Goal: Task Accomplishment & Management: Complete application form

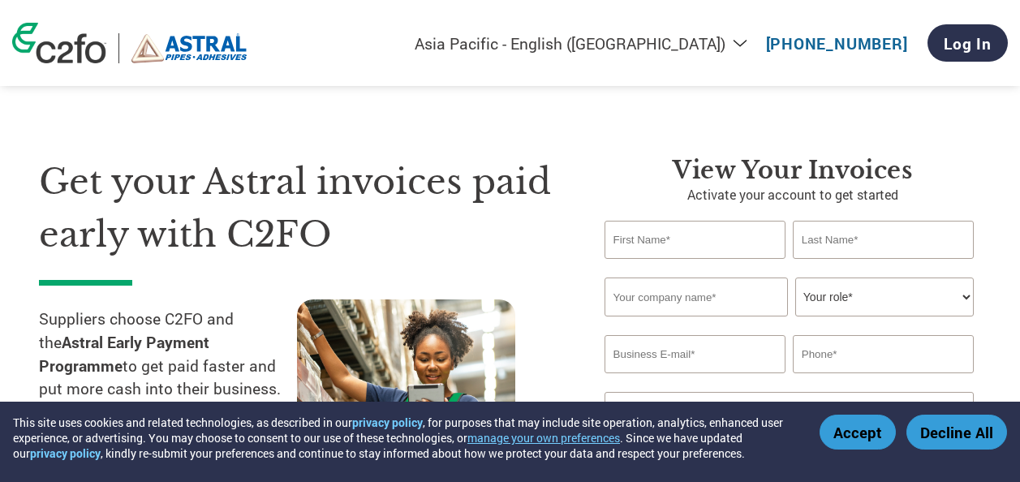
select select "en-IN"
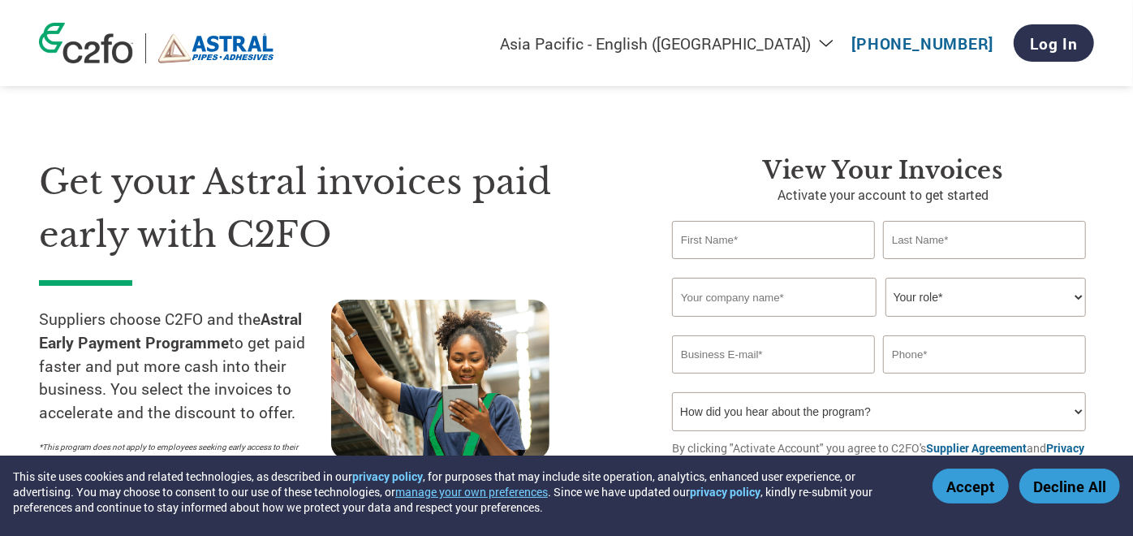
click at [1019, 481] on button "Decline All" at bounding box center [1069, 485] width 101 height 35
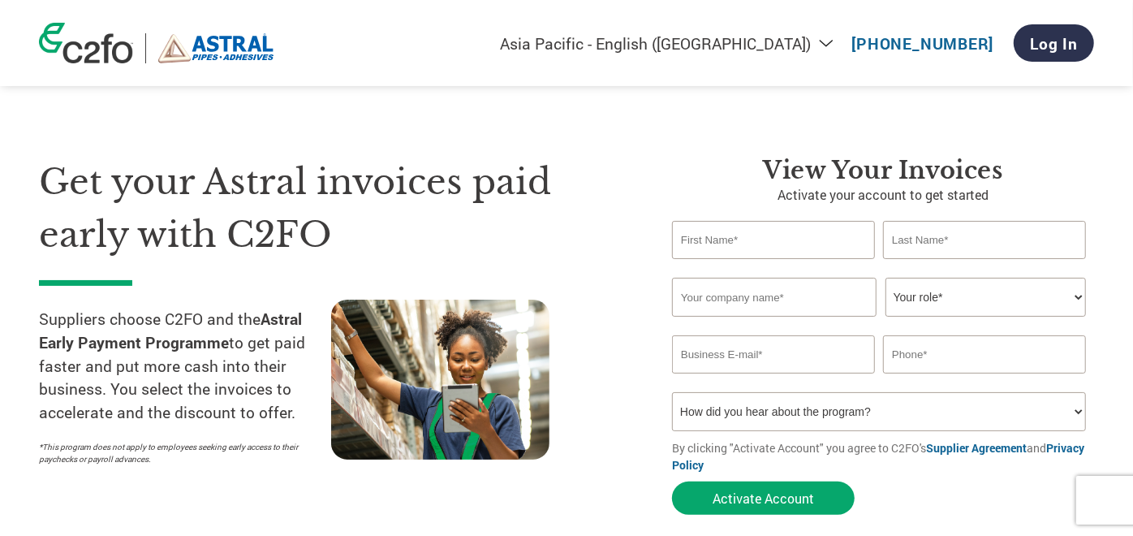
drag, startPoint x: 725, startPoint y: 246, endPoint x: 737, endPoint y: 241, distance: 12.4
click at [729, 243] on input "text" at bounding box center [773, 240] width 203 height 38
type input "[DEMOGRAPHIC_DATA][PERSON_NAME][DEMOGRAPHIC_DATA]"
type input "[DEMOGRAPHIC_DATA]"
type input "JKPL UTILITY PACKAGING SOLUTION PVT LTD"
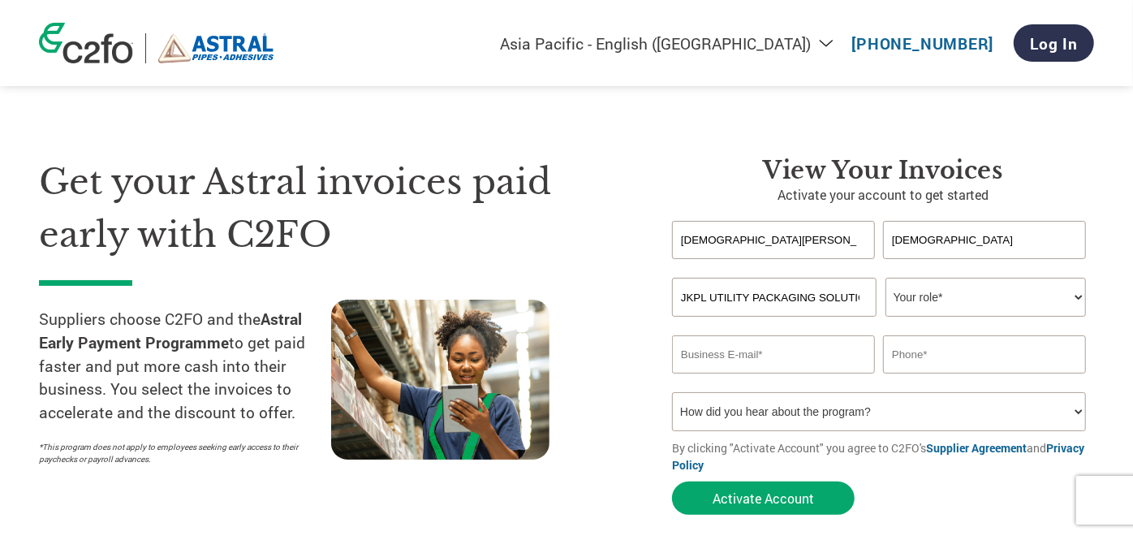
type input "09611535837"
click at [925, 296] on select "Your role* CFO Controller Credit Manager Finance Director Treasurer CEO Preside…" at bounding box center [985, 297] width 200 height 39
select select "ACCOUNTS_RECEIVABLE"
click at [885, 278] on select "Your role* CFO Controller Credit Manager Finance Director Treasurer CEO Preside…" at bounding box center [985, 297] width 200 height 39
click at [921, 455] on p "By clicking "Activate Account" you agree to C2FO's Supplier Agreement and Priva…" at bounding box center [883, 456] width 422 height 34
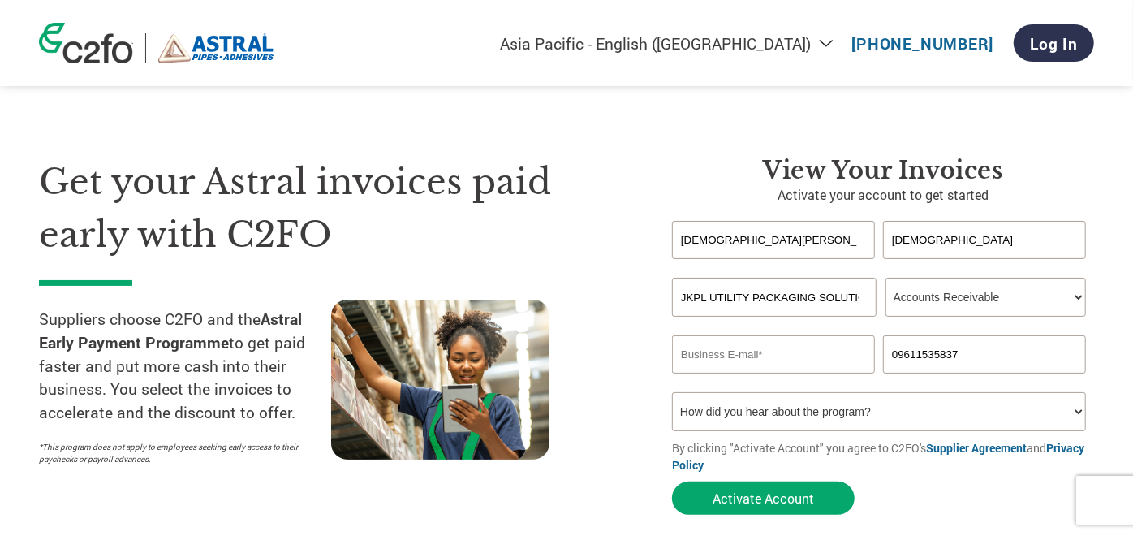
drag, startPoint x: 921, startPoint y: 455, endPoint x: 774, endPoint y: 341, distance: 186.2
click at [774, 341] on input "email" at bounding box center [773, 354] width 203 height 38
type input "[PERSON_NAME][EMAIL_ADDRESS][DOMAIN_NAME]"
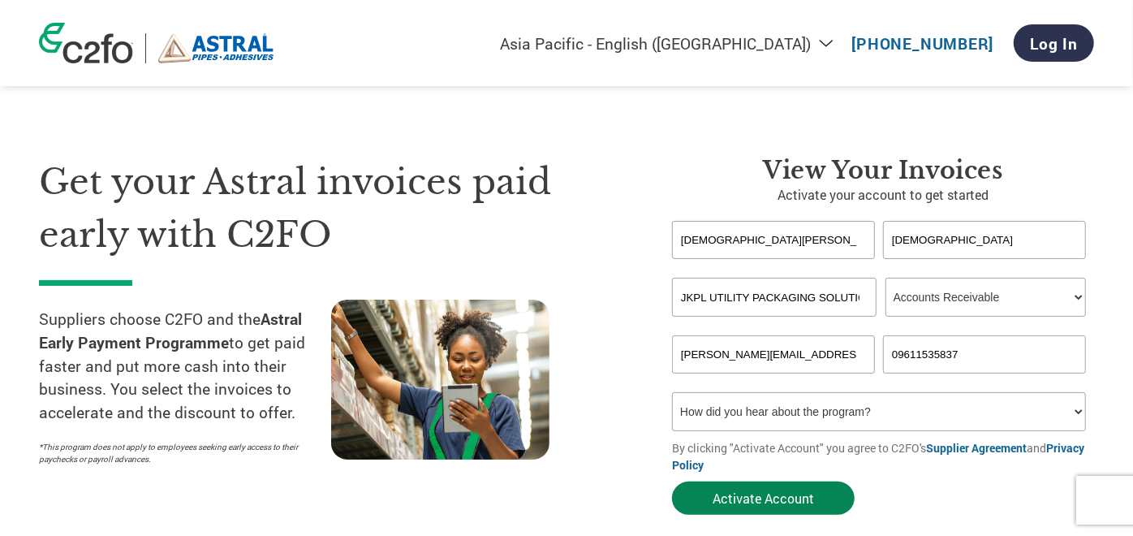
click at [768, 481] on button "Activate Account" at bounding box center [763, 497] width 183 height 33
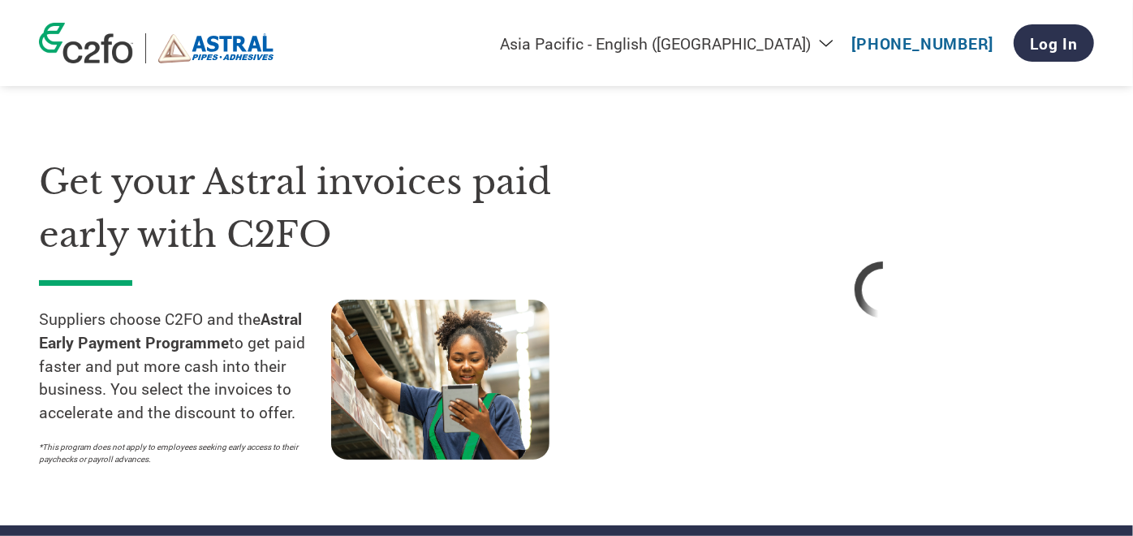
scroll to position [84, 0]
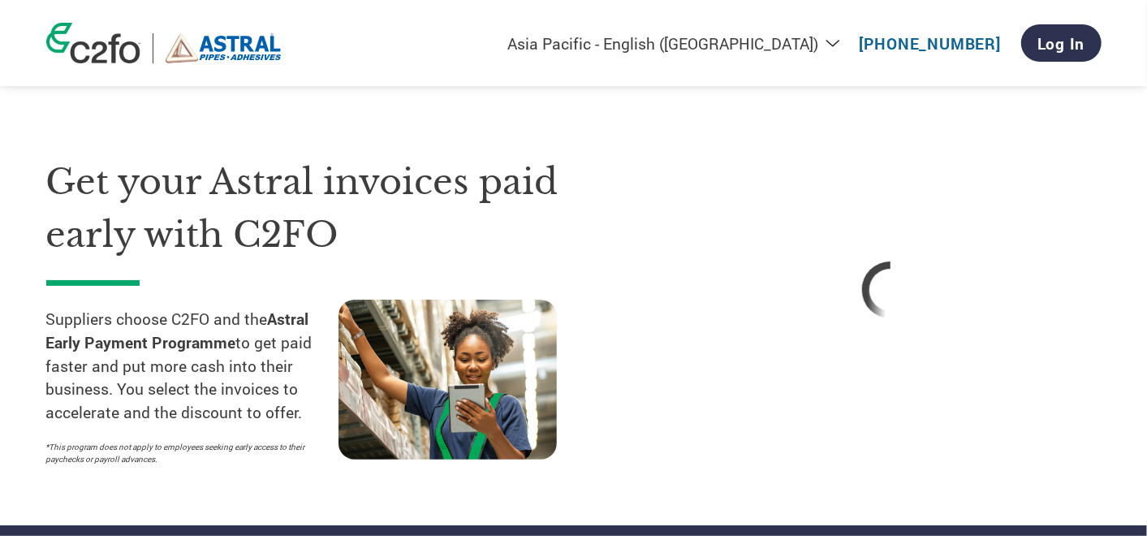
select select "en-IN"
